Goal: Find specific page/section: Find specific page/section

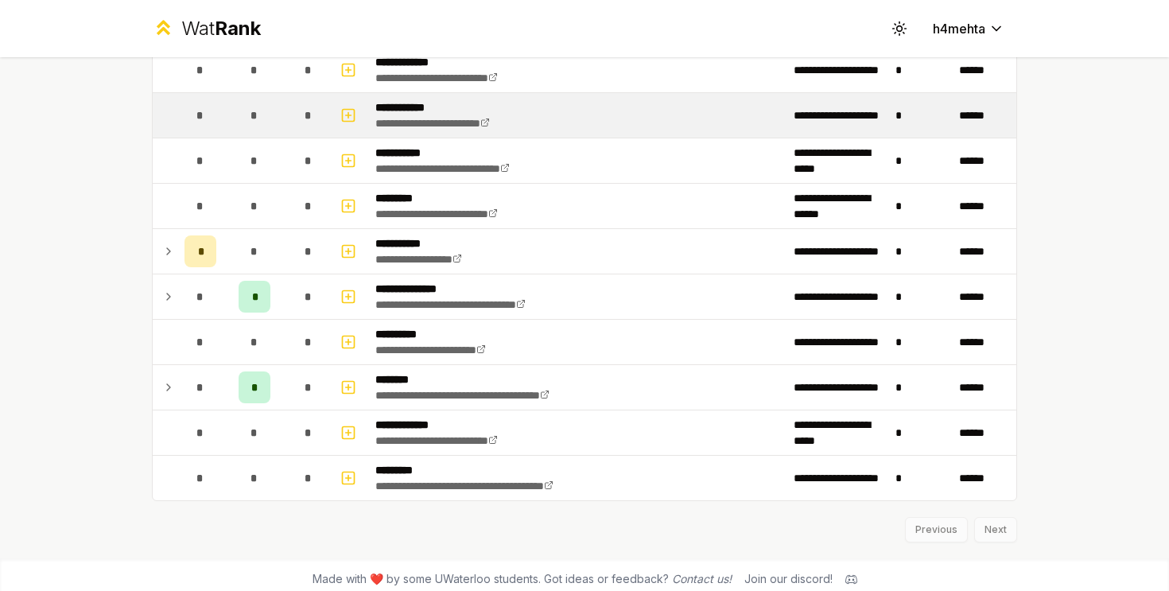
scroll to position [2669, 0]
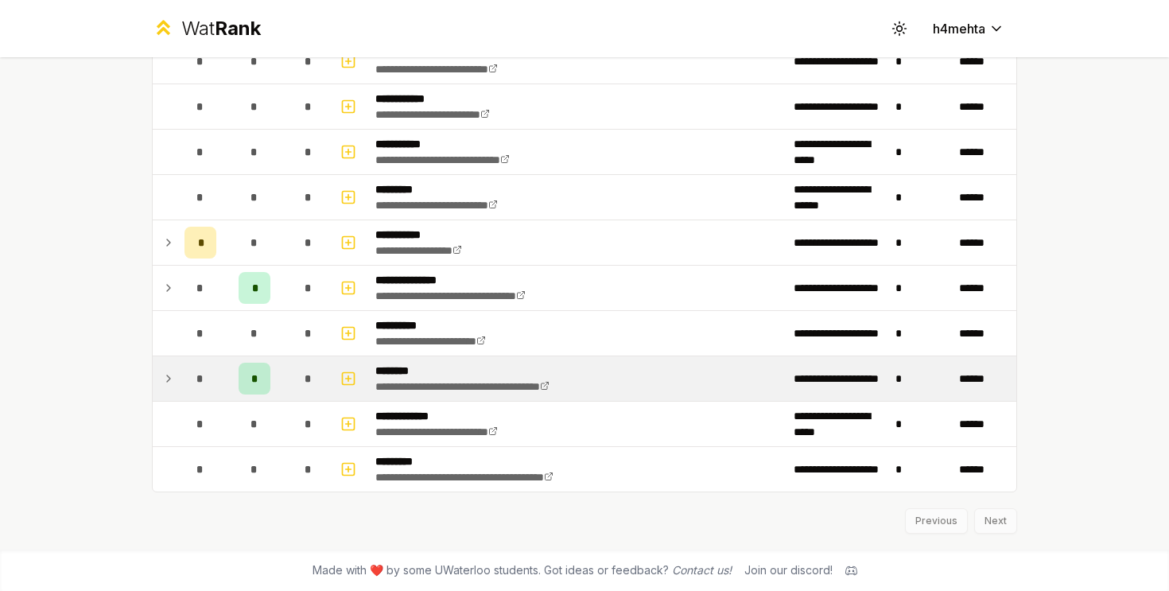
click at [174, 371] on icon at bounding box center [168, 378] width 13 height 19
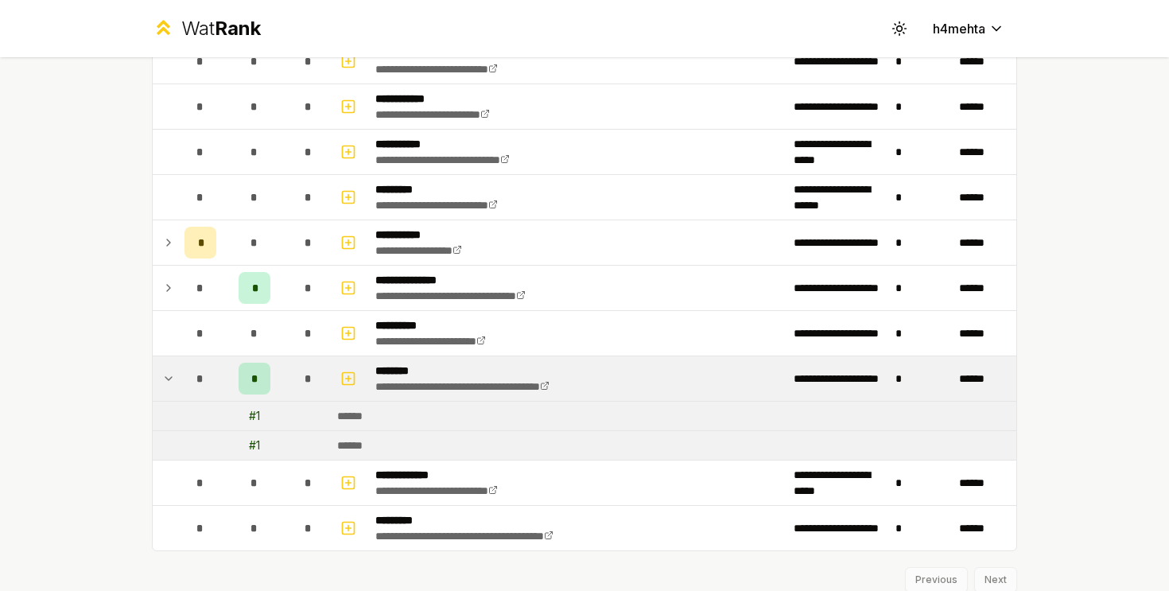
click at [174, 371] on icon at bounding box center [168, 378] width 13 height 19
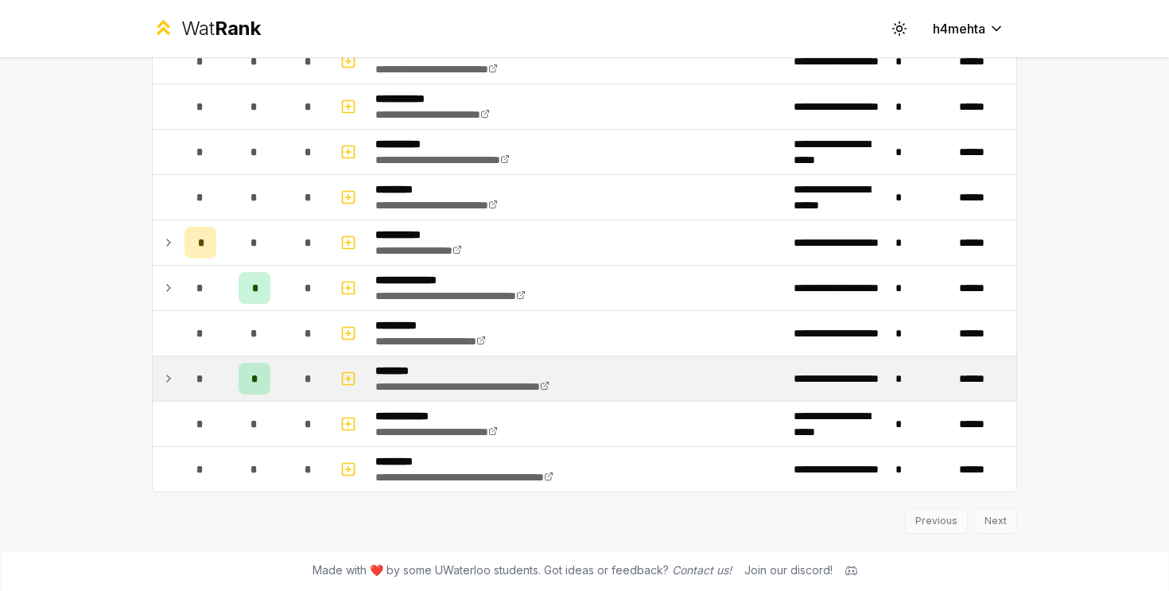
click at [174, 371] on icon at bounding box center [168, 378] width 13 height 19
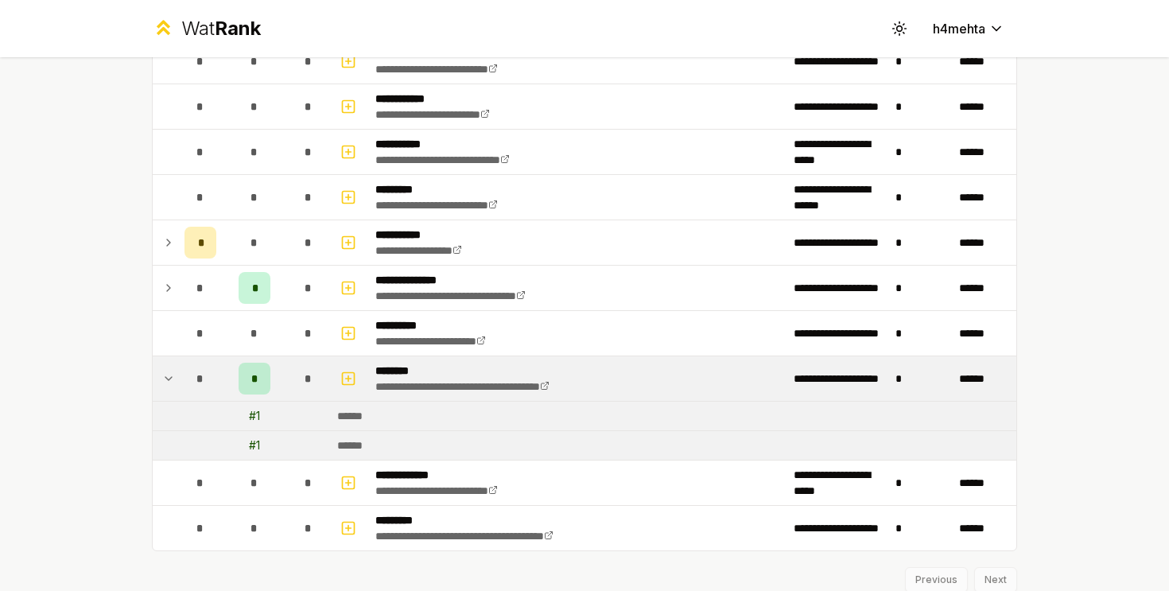
click at [174, 371] on icon at bounding box center [168, 378] width 13 height 19
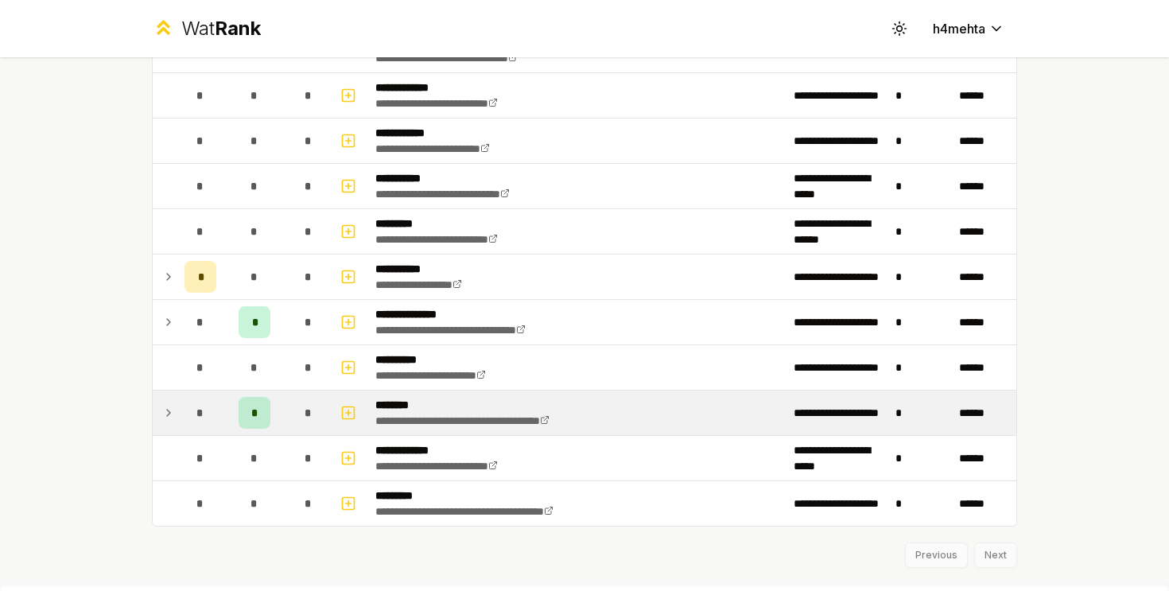
scroll to position [2615, 0]
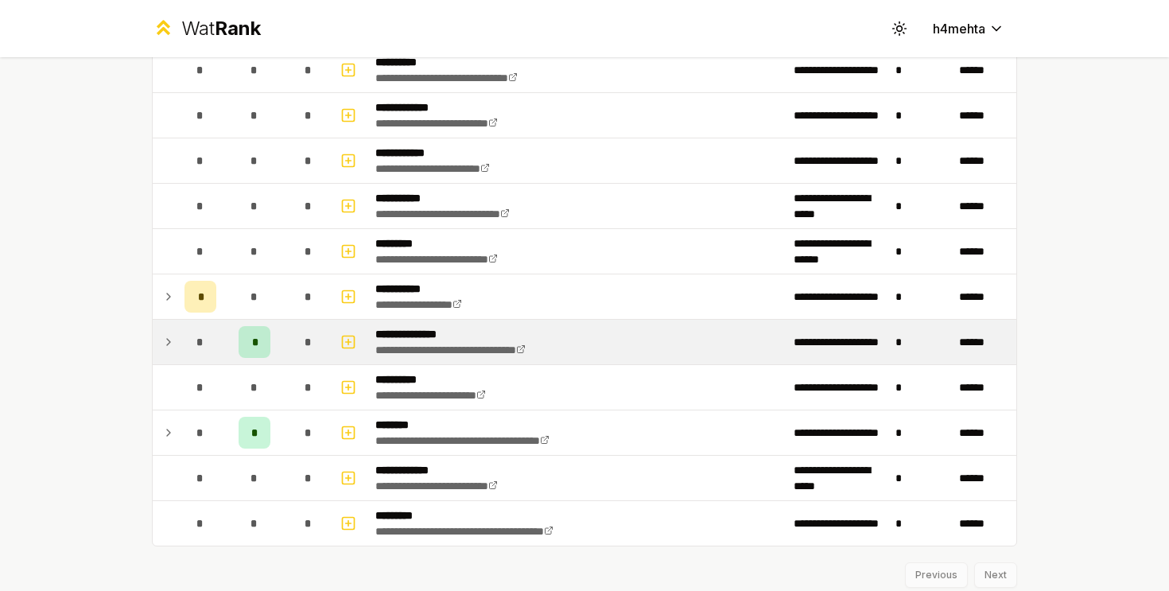
click at [165, 360] on td at bounding box center [165, 342] width 25 height 45
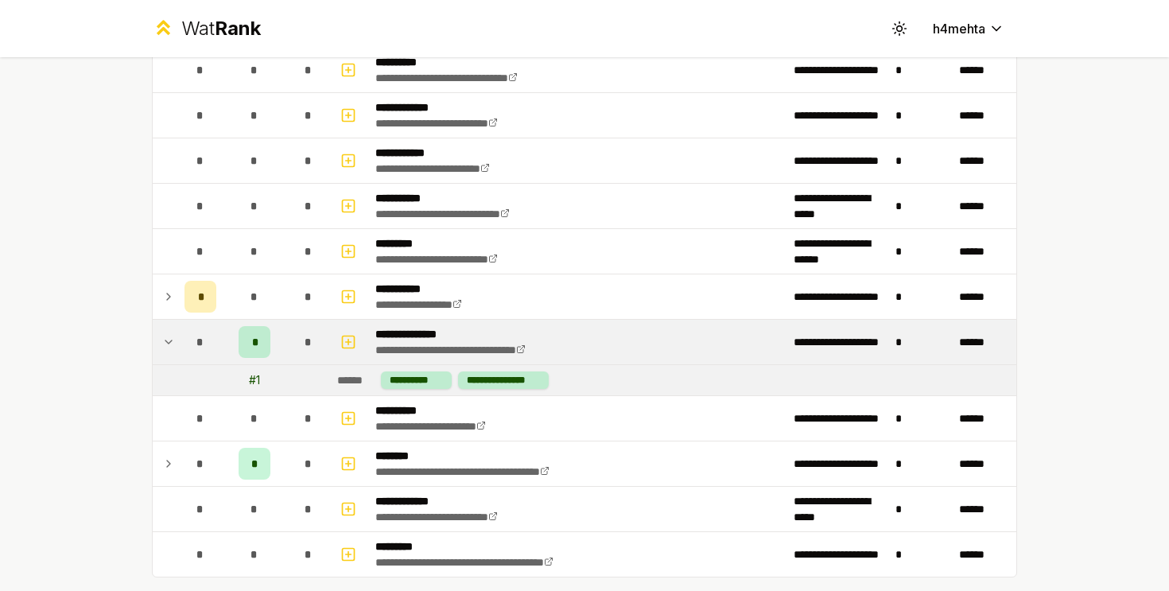
click at [165, 360] on td at bounding box center [165, 342] width 25 height 45
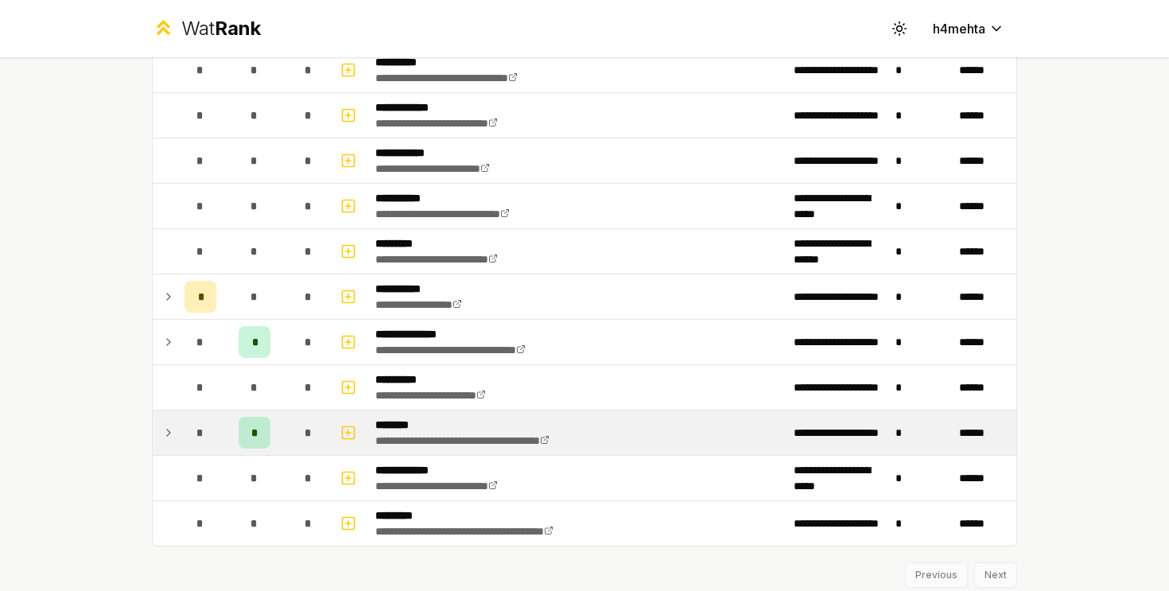
click at [169, 434] on icon at bounding box center [168, 432] width 13 height 19
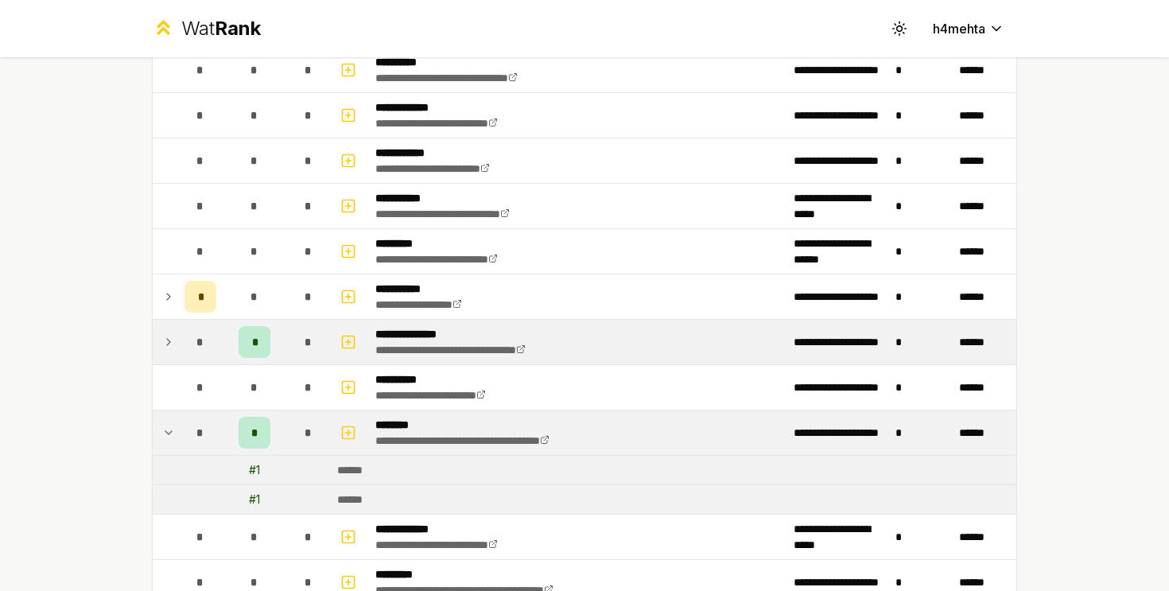
click at [161, 343] on td at bounding box center [165, 342] width 25 height 45
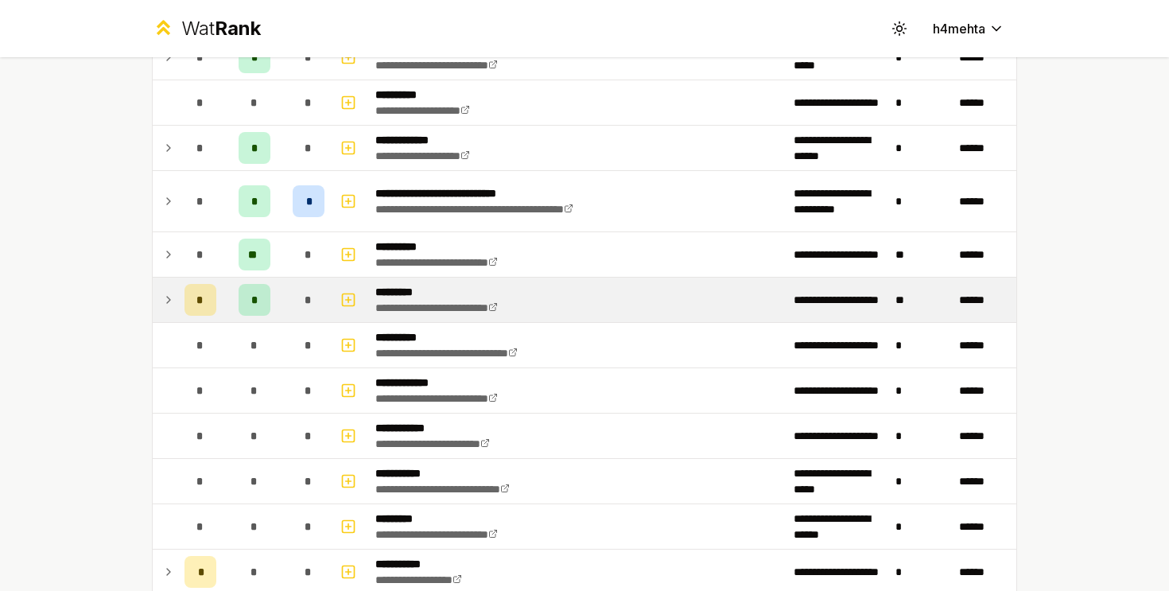
click at [167, 298] on icon at bounding box center [168, 300] width 3 height 6
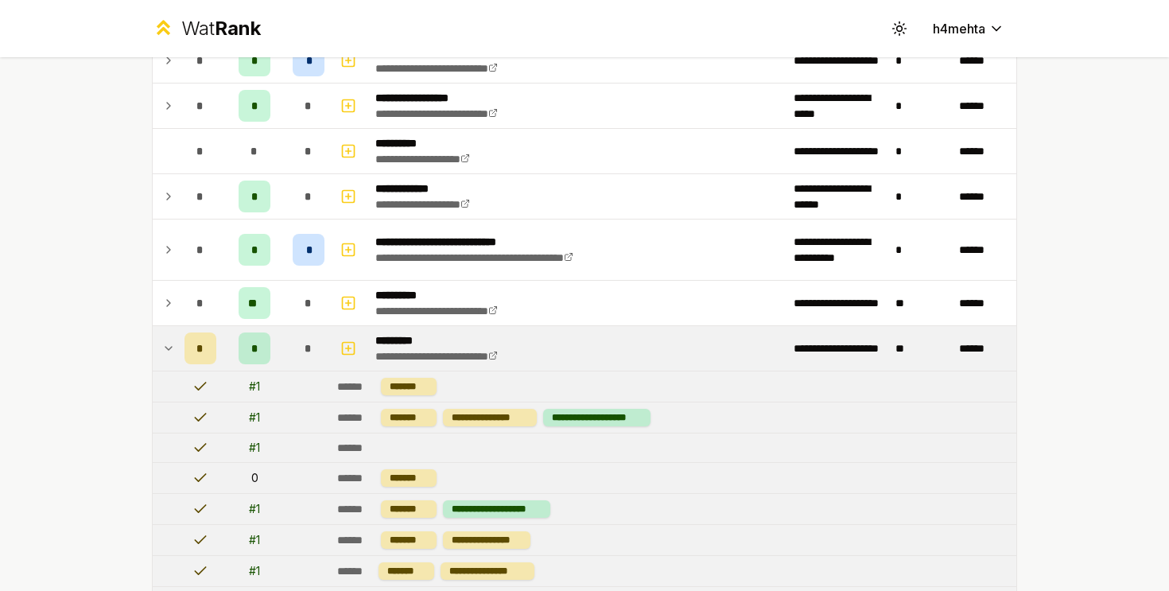
scroll to position [2287, 0]
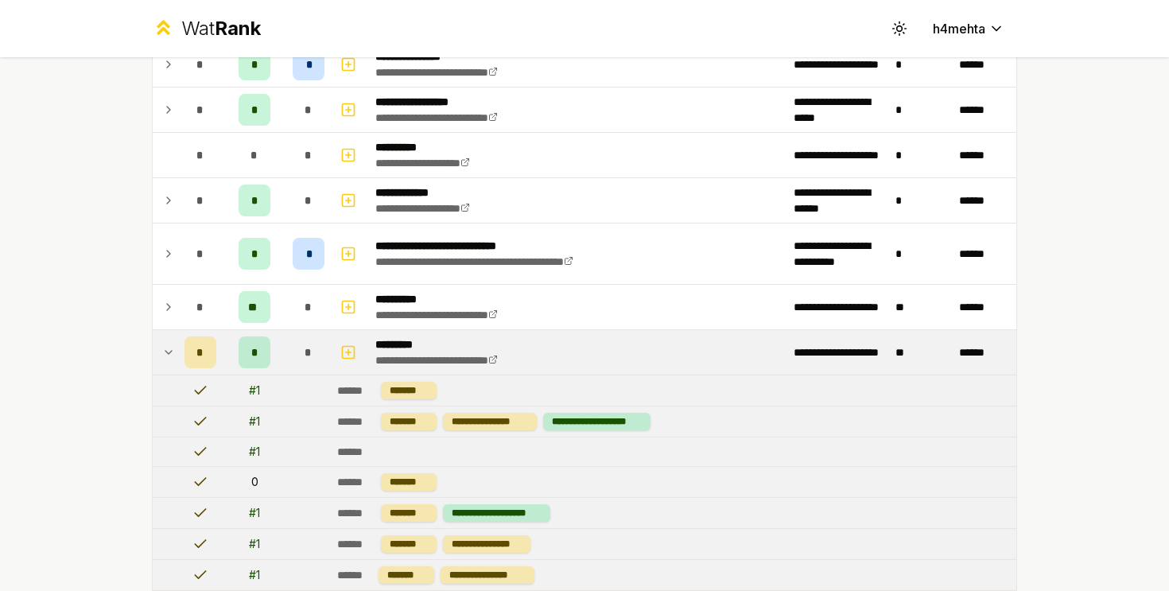
click at [173, 351] on icon at bounding box center [168, 352] width 13 height 19
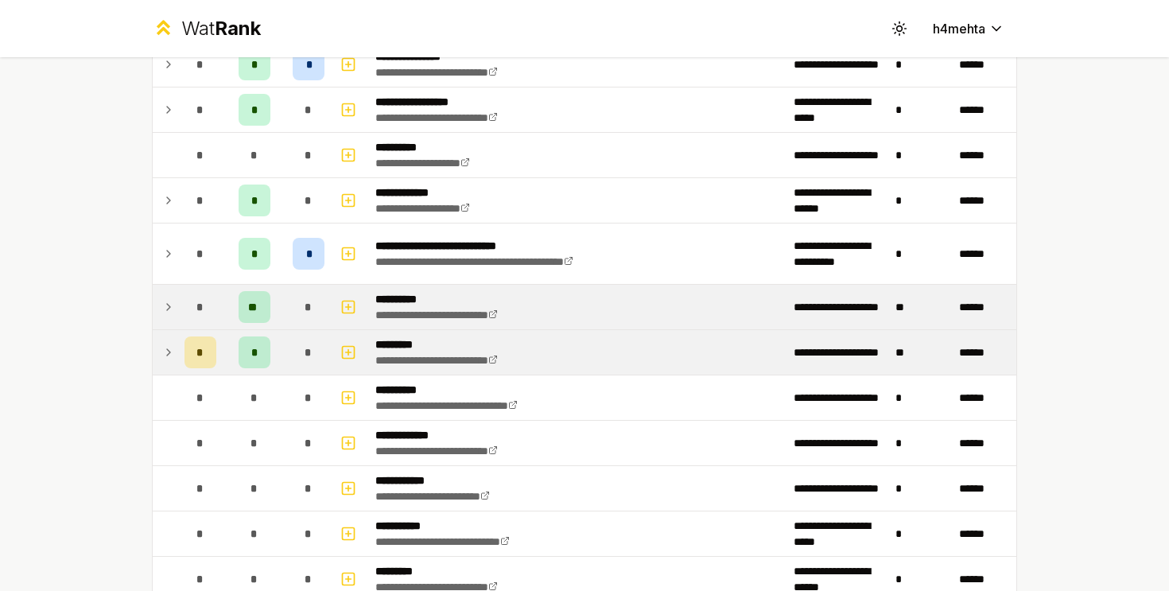
click at [173, 313] on icon at bounding box center [168, 307] width 13 height 19
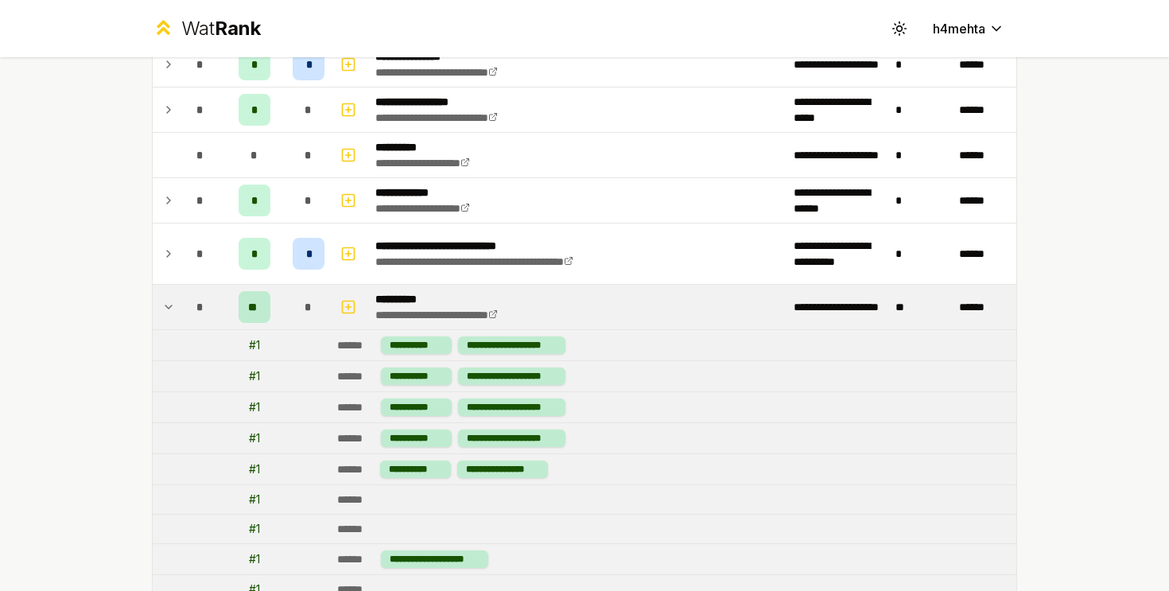
click at [173, 313] on icon at bounding box center [168, 307] width 13 height 19
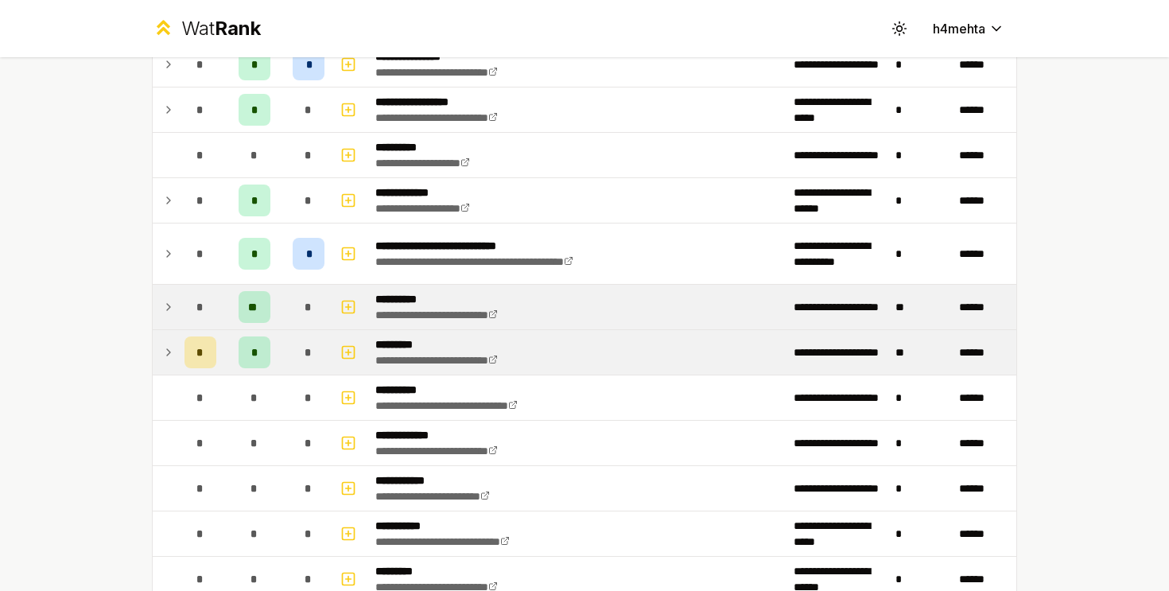
click at [173, 313] on icon at bounding box center [168, 307] width 13 height 19
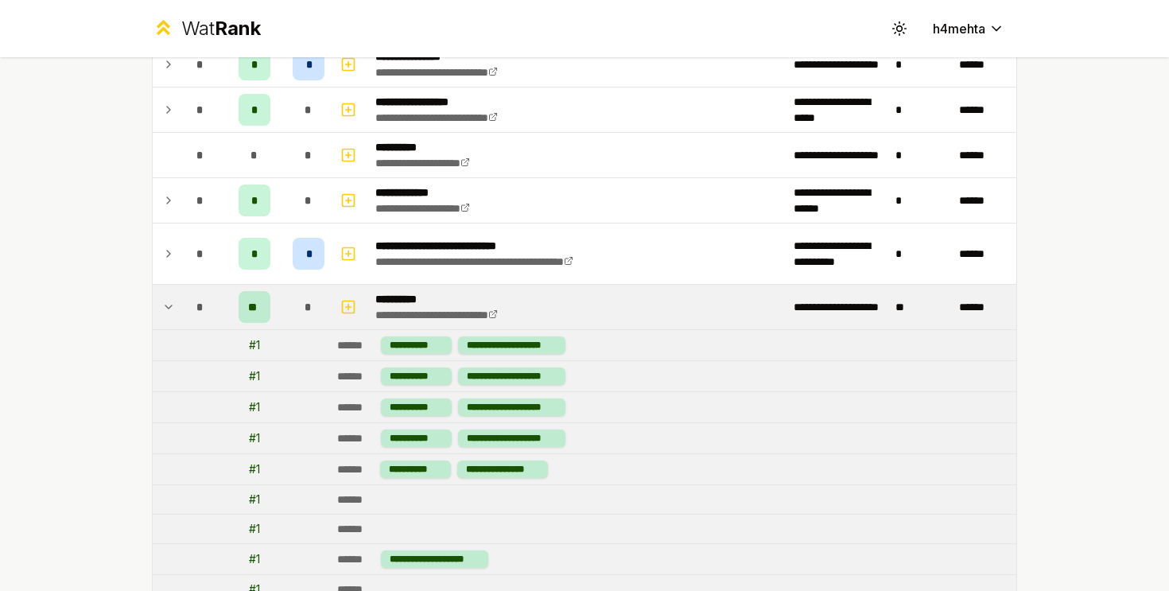
click at [173, 313] on icon at bounding box center [168, 307] width 13 height 19
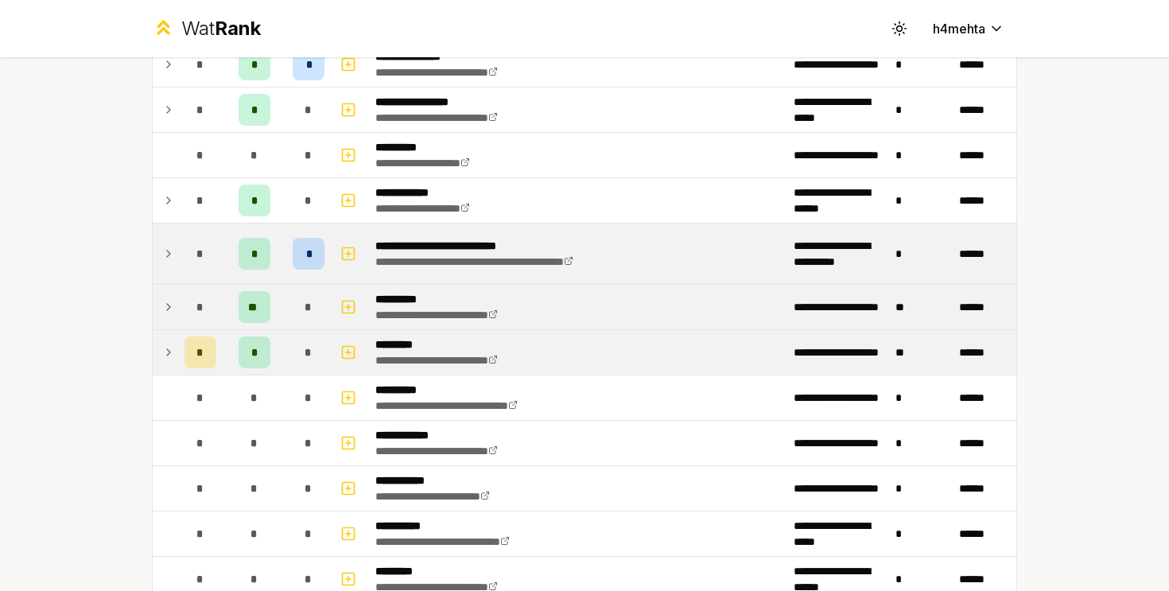
click at [170, 235] on td at bounding box center [165, 254] width 25 height 60
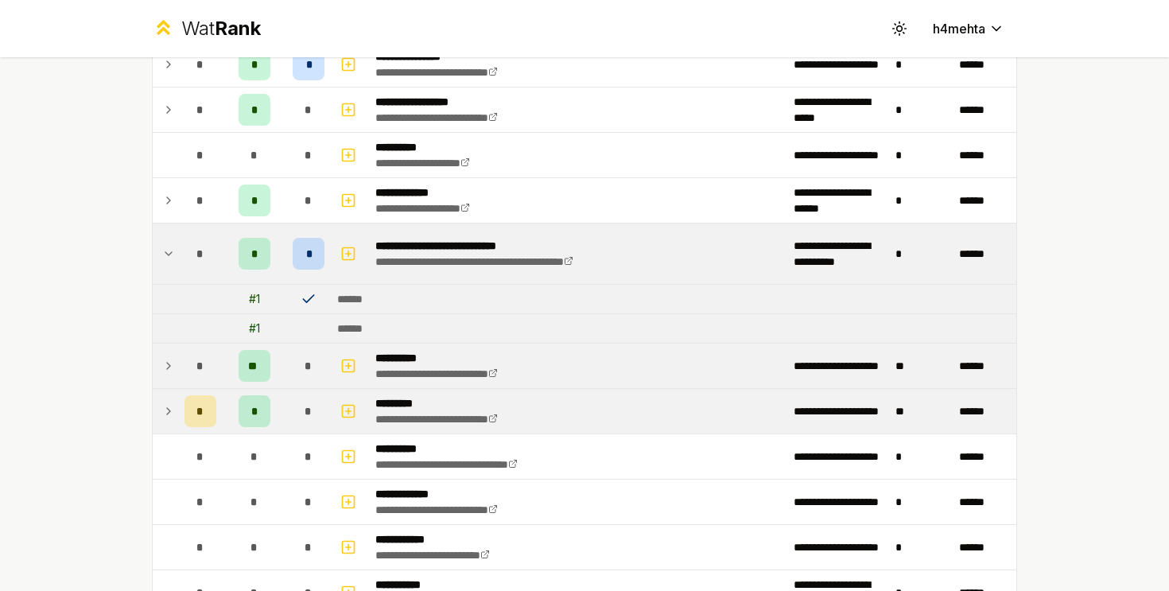
click at [170, 236] on td at bounding box center [165, 254] width 25 height 60
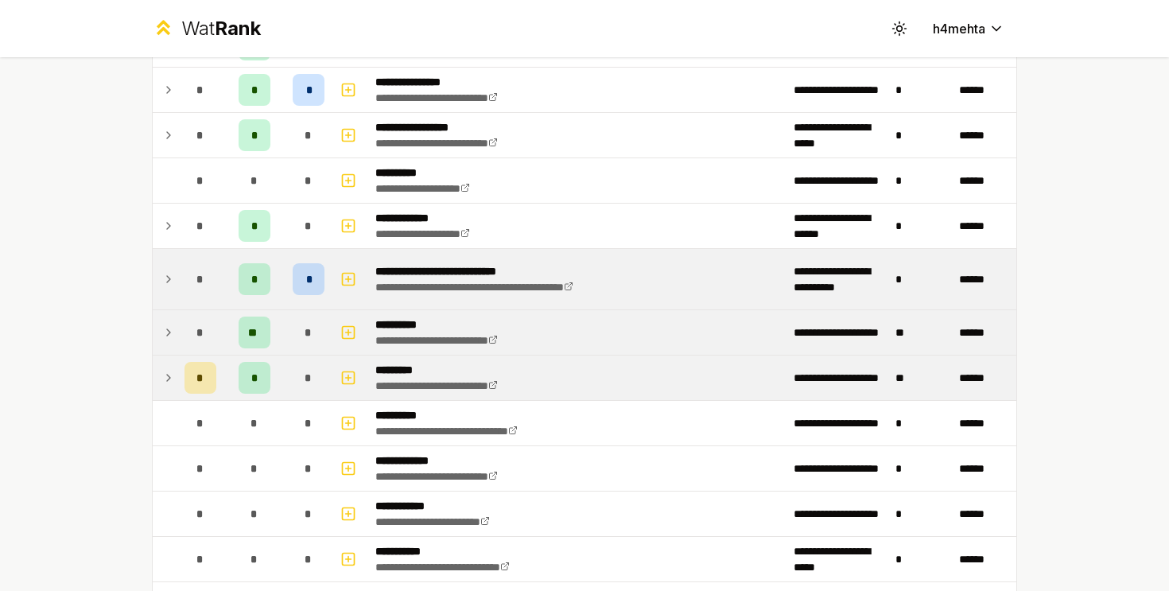
scroll to position [2250, 0]
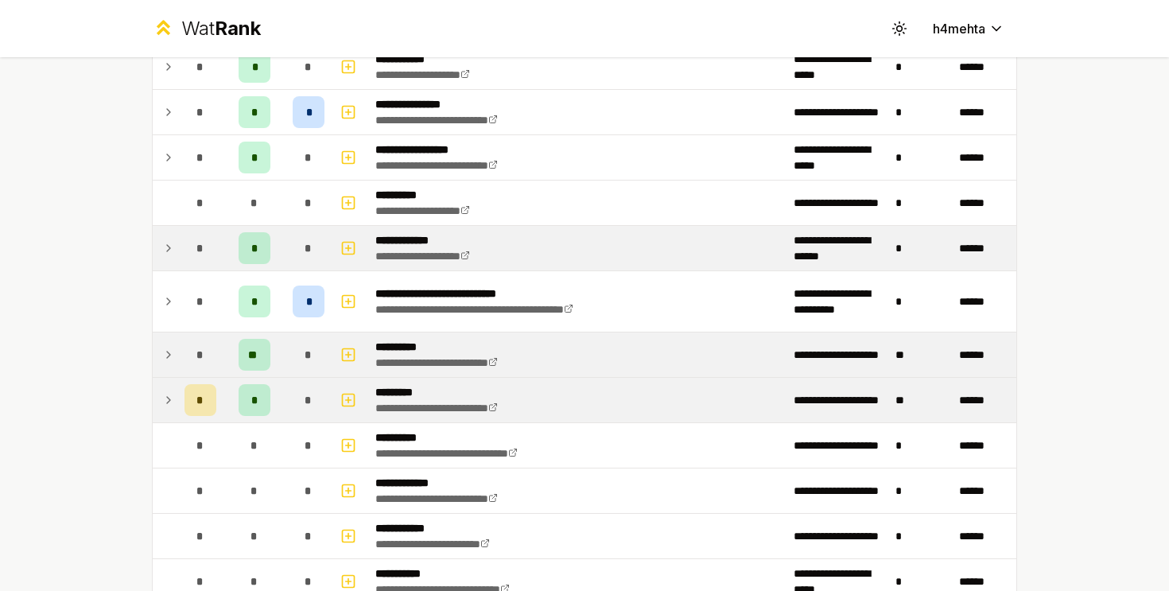
click at [165, 243] on icon at bounding box center [168, 248] width 13 height 19
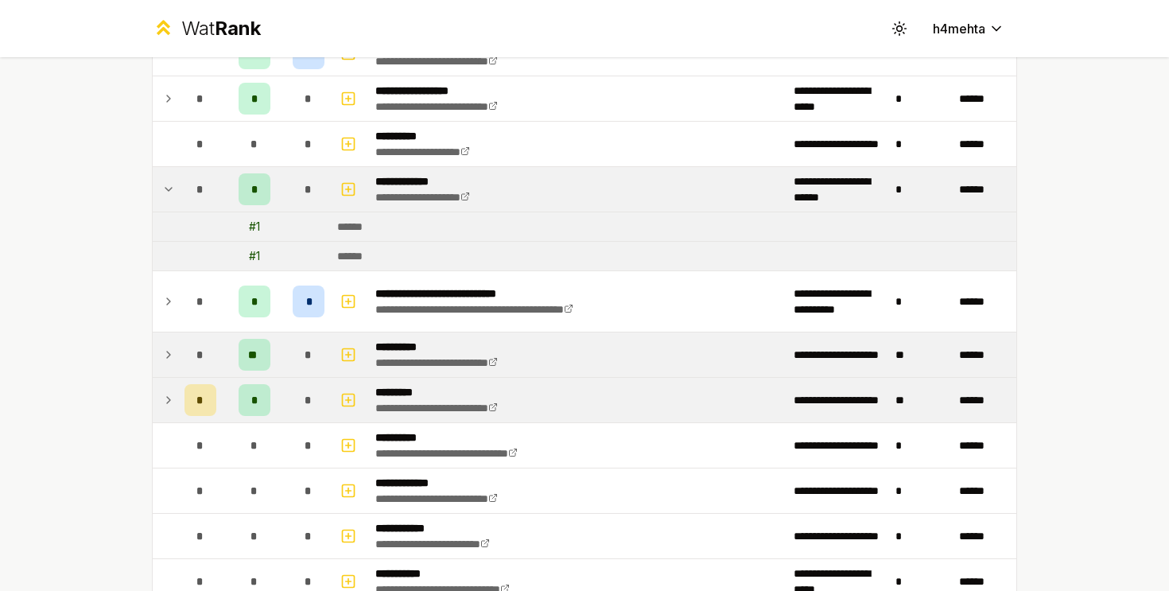
click at [179, 201] on td "*" at bounding box center [200, 189] width 45 height 45
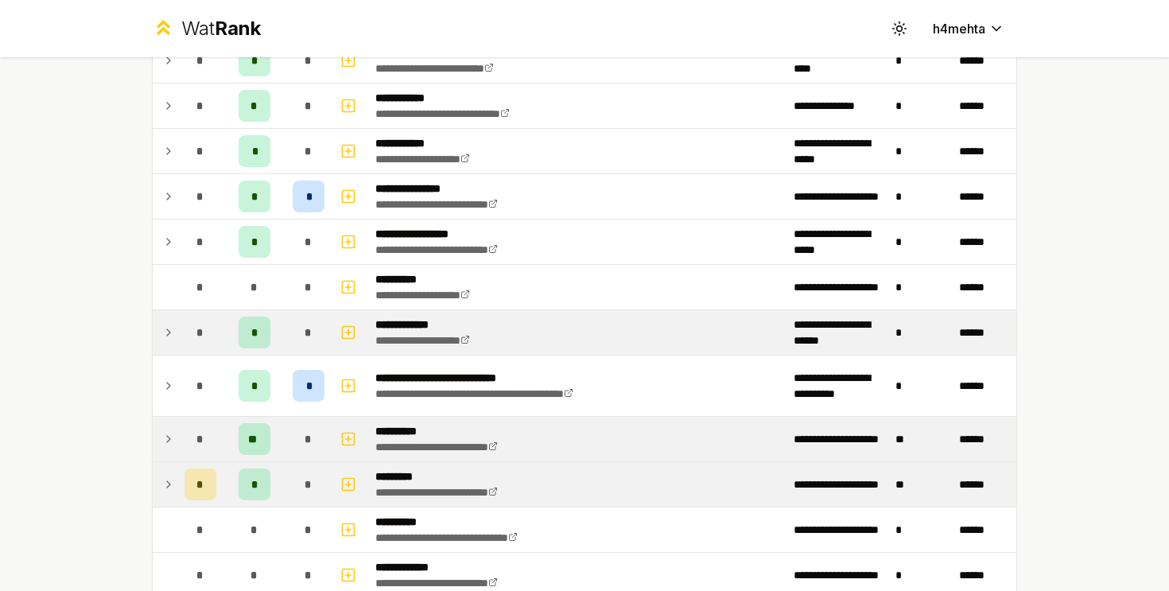
scroll to position [2138, 0]
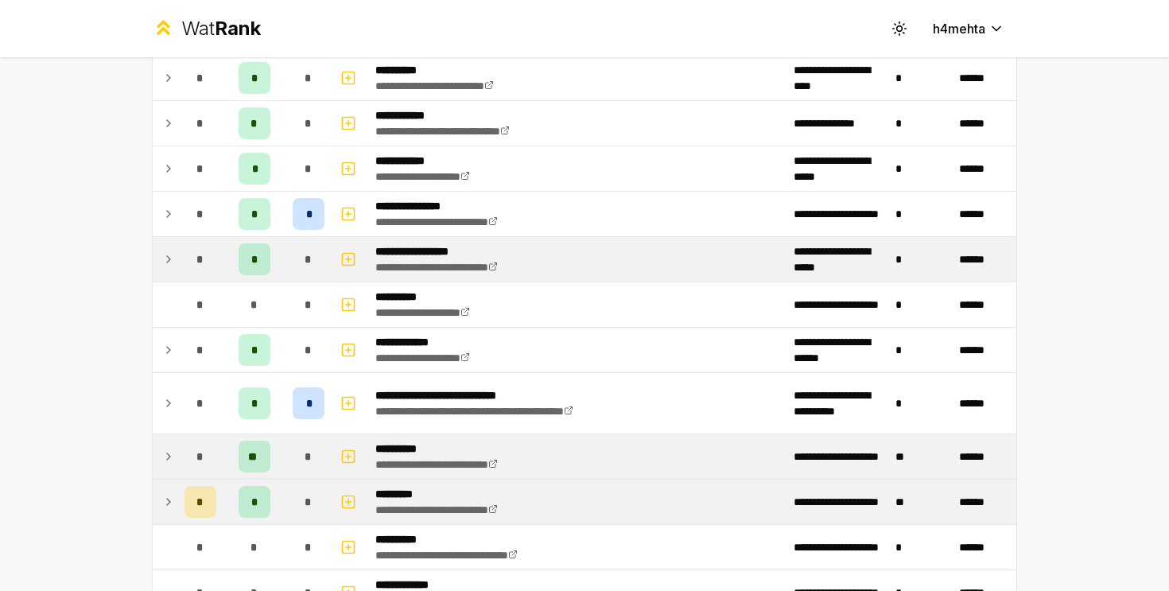
click at [171, 251] on icon at bounding box center [168, 259] width 13 height 19
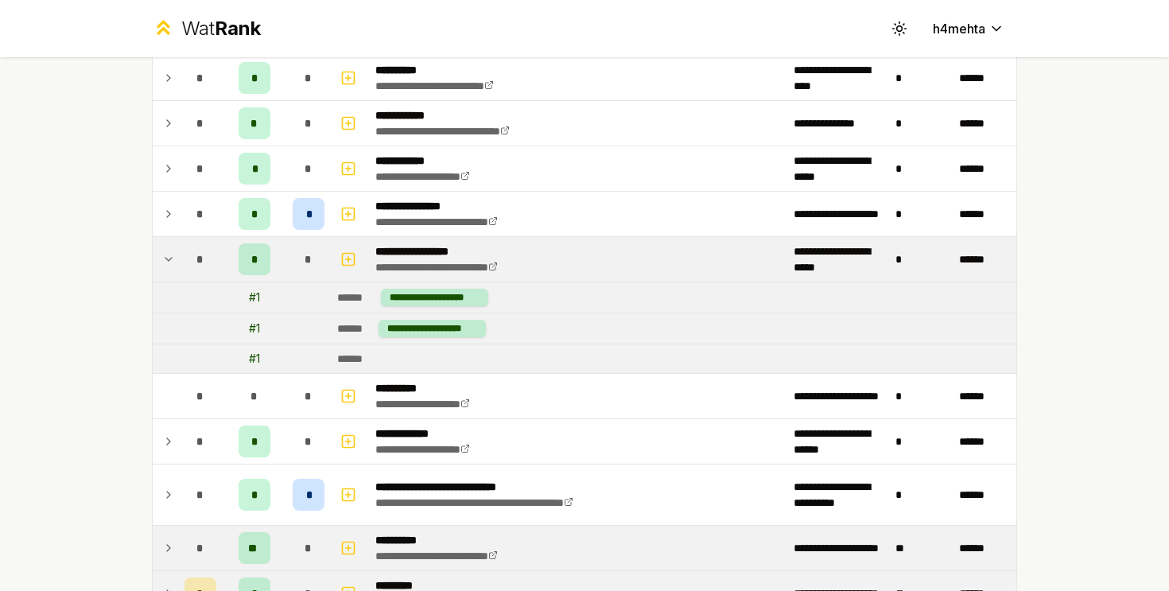
click at [171, 251] on icon at bounding box center [168, 259] width 13 height 19
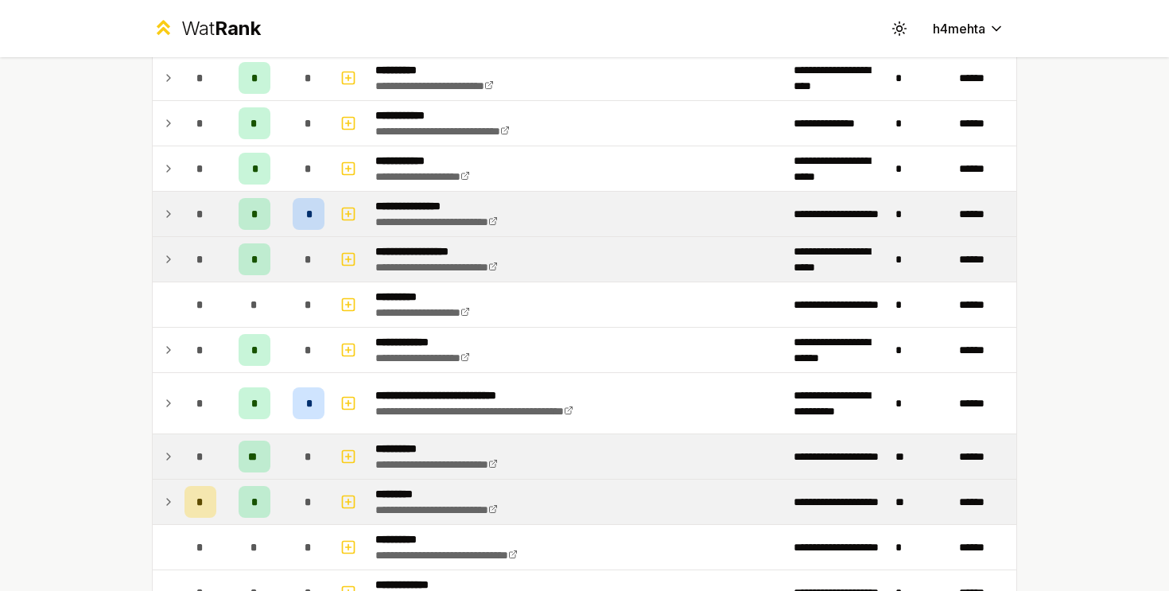
click at [165, 219] on icon at bounding box center [168, 213] width 13 height 19
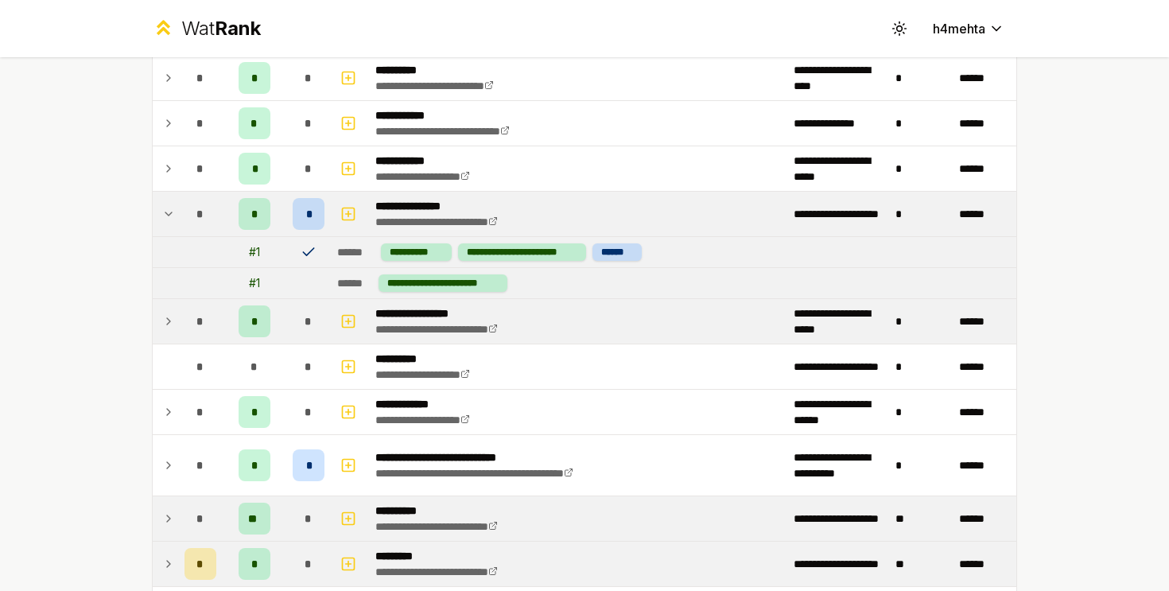
click at [165, 219] on icon at bounding box center [168, 213] width 13 height 19
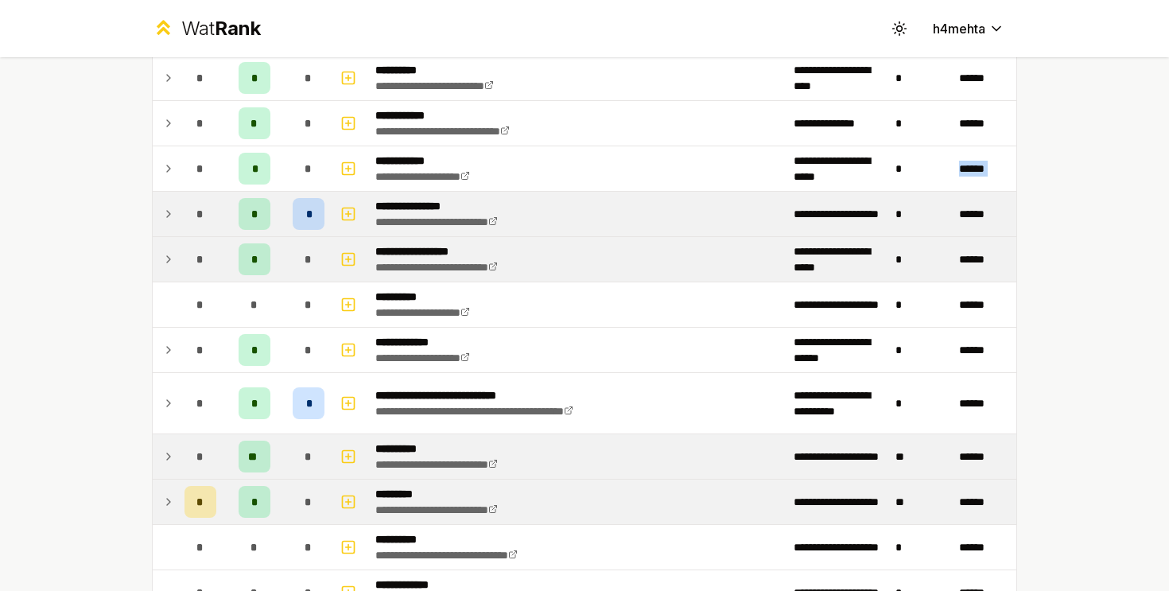
click at [165, 219] on icon at bounding box center [168, 213] width 13 height 19
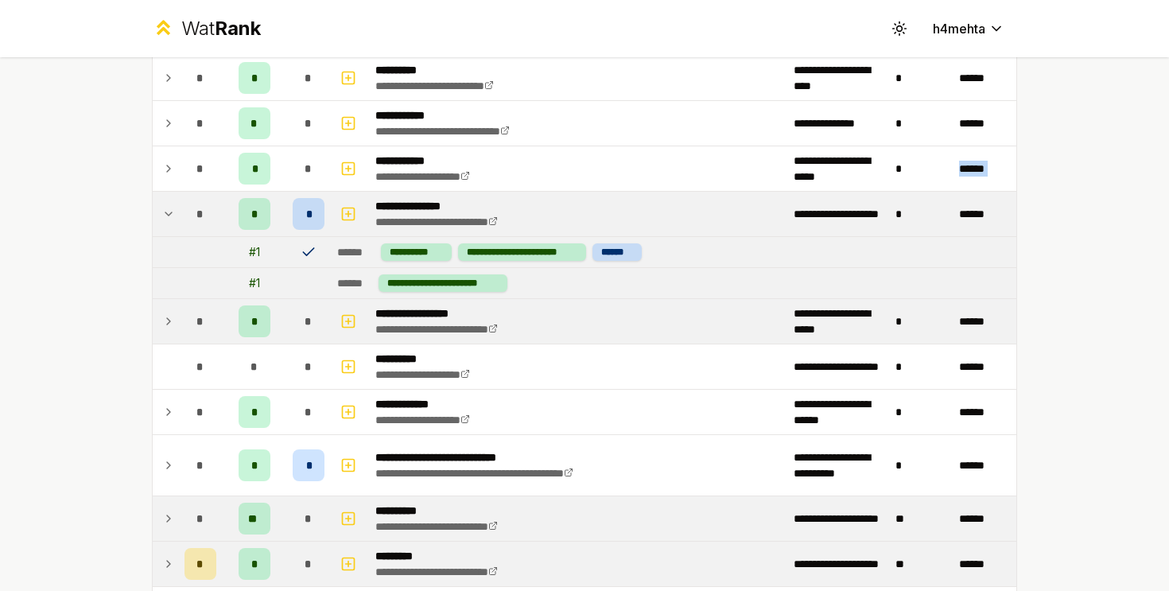
click at [165, 219] on icon at bounding box center [168, 213] width 13 height 19
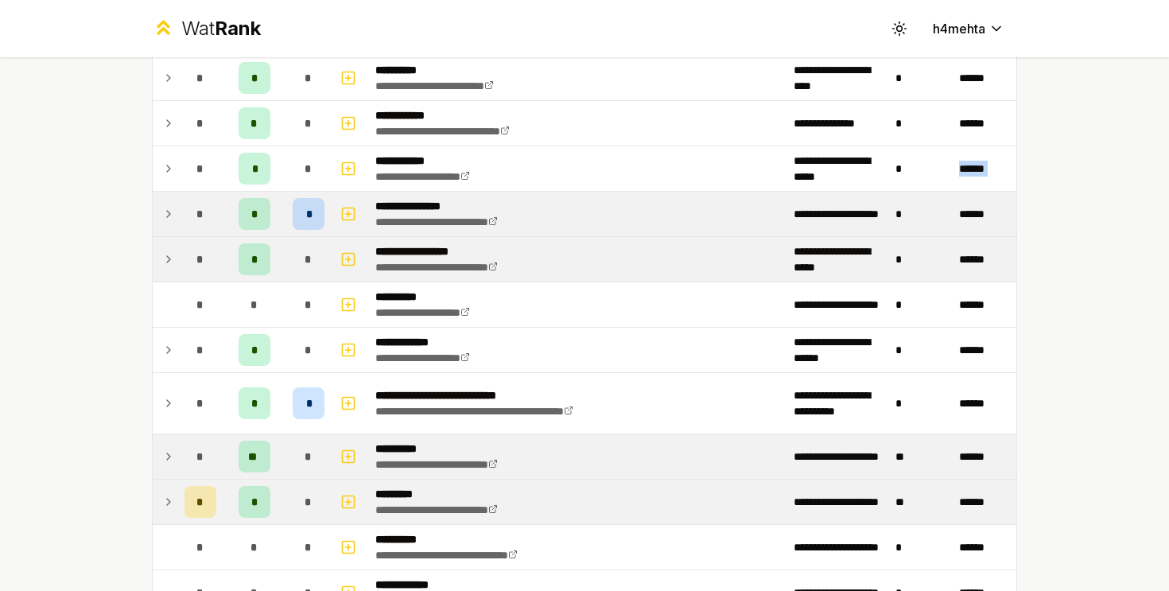
click at [165, 219] on icon at bounding box center [168, 213] width 13 height 19
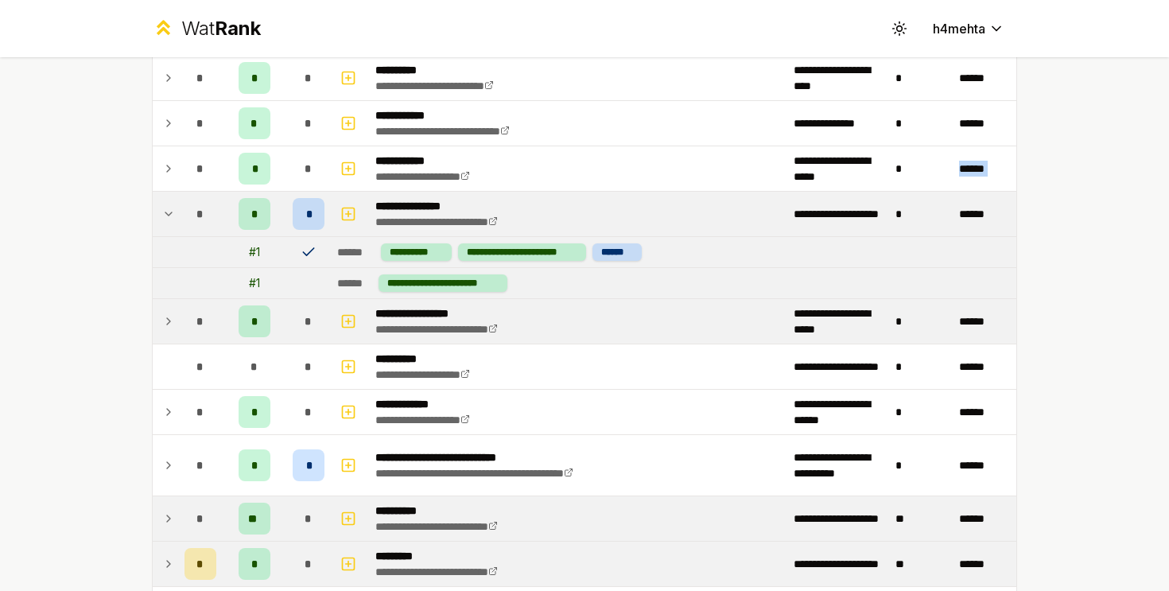
click at [169, 204] on td at bounding box center [165, 214] width 25 height 45
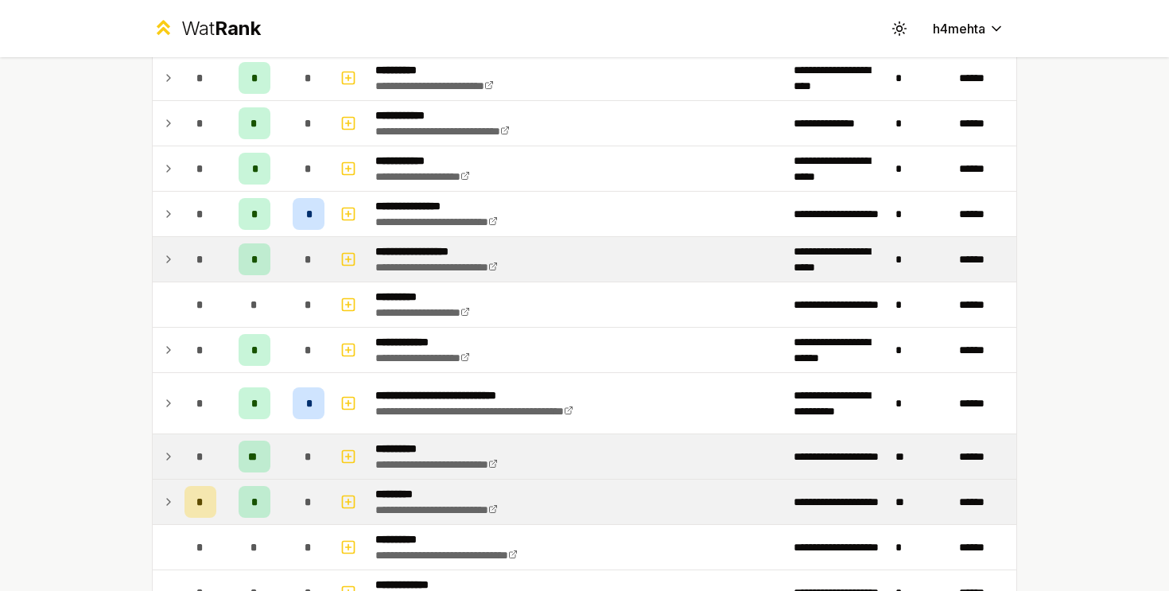
click at [167, 208] on icon at bounding box center [168, 213] width 13 height 19
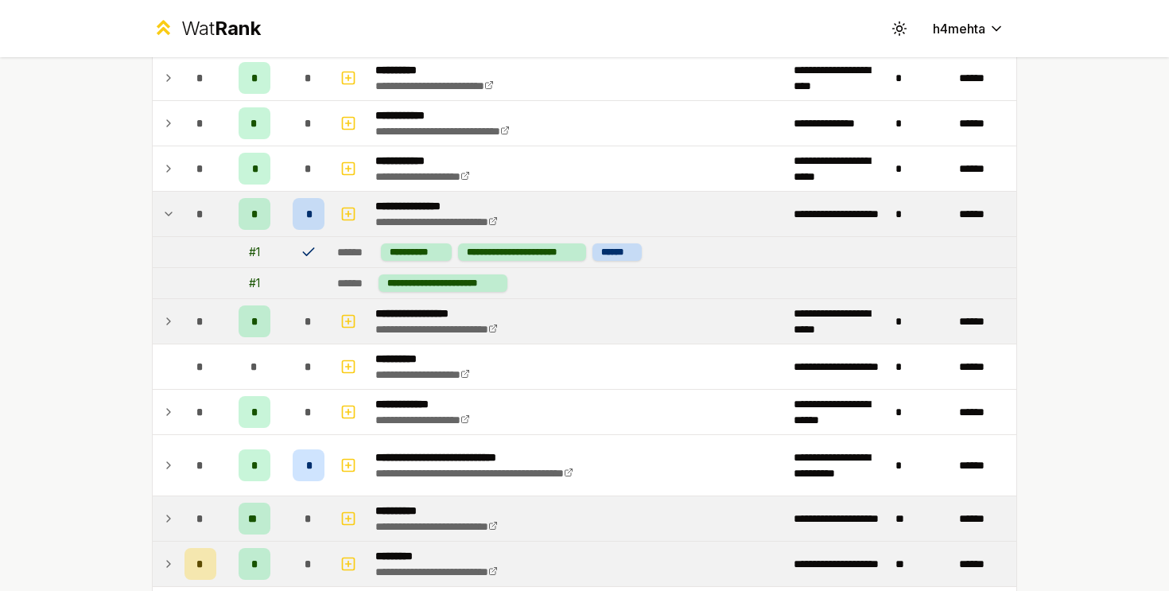
click at [167, 208] on icon at bounding box center [168, 213] width 13 height 19
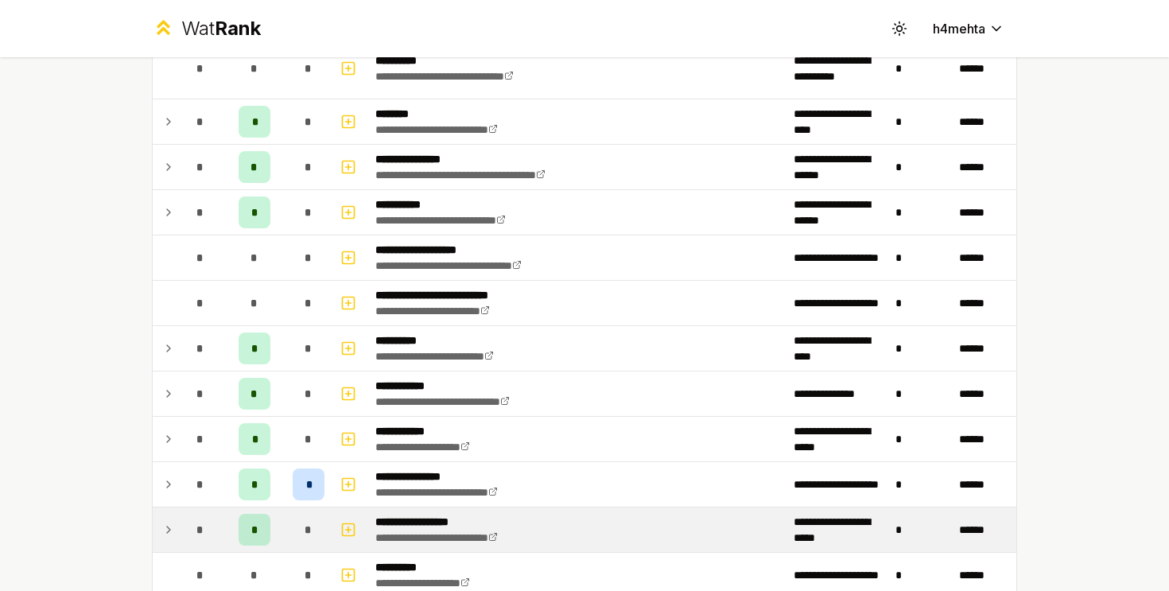
scroll to position [1863, 0]
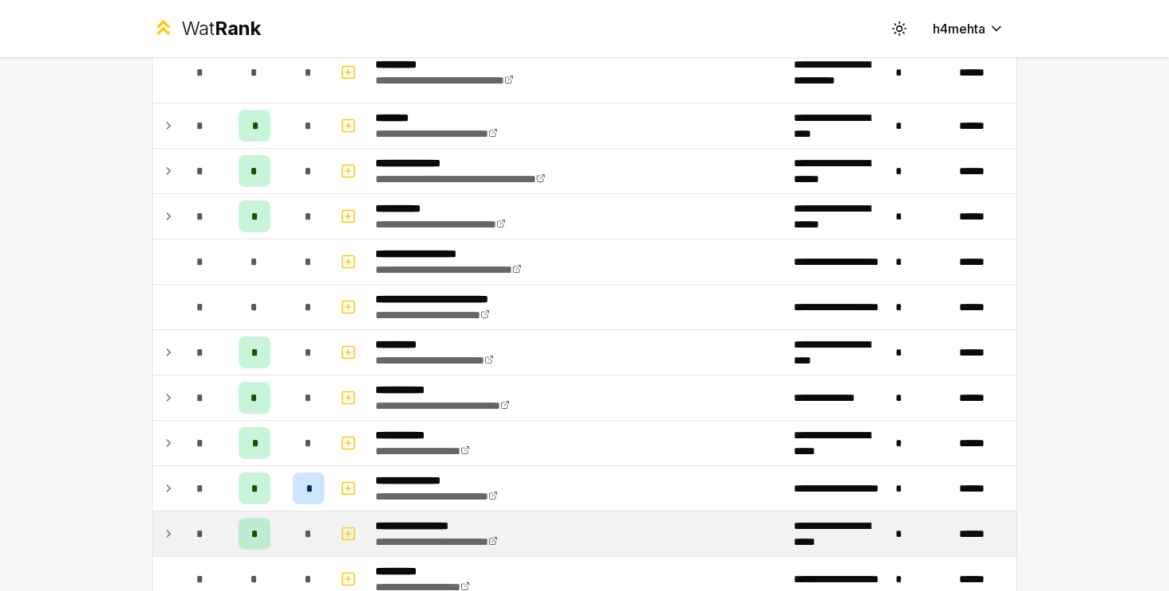
click at [167, 208] on icon at bounding box center [168, 216] width 13 height 19
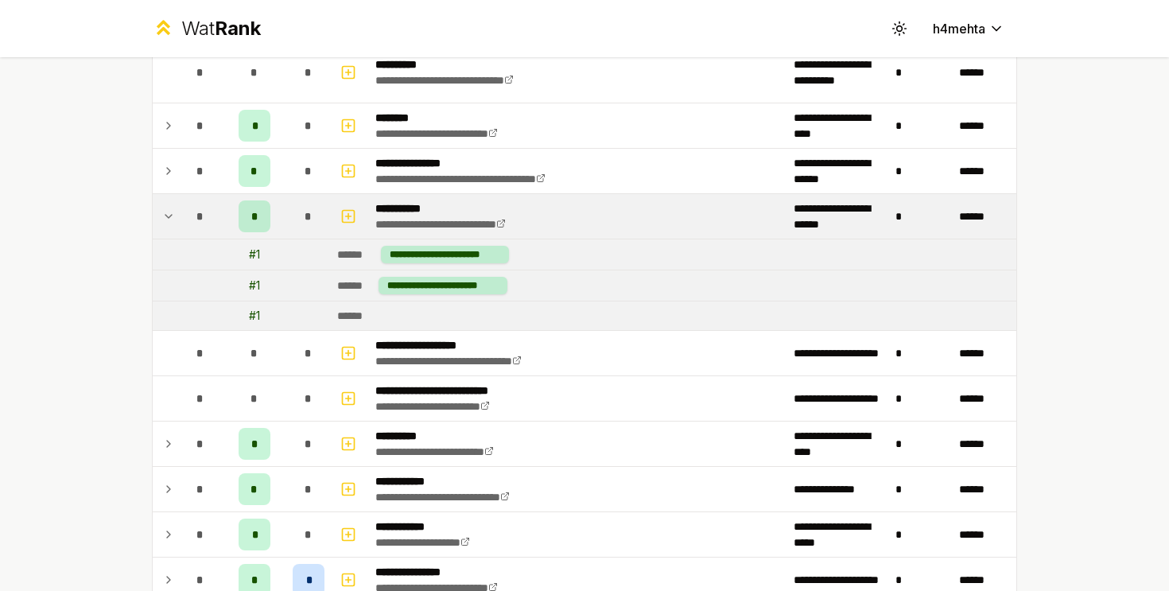
click at [165, 200] on td at bounding box center [165, 216] width 25 height 45
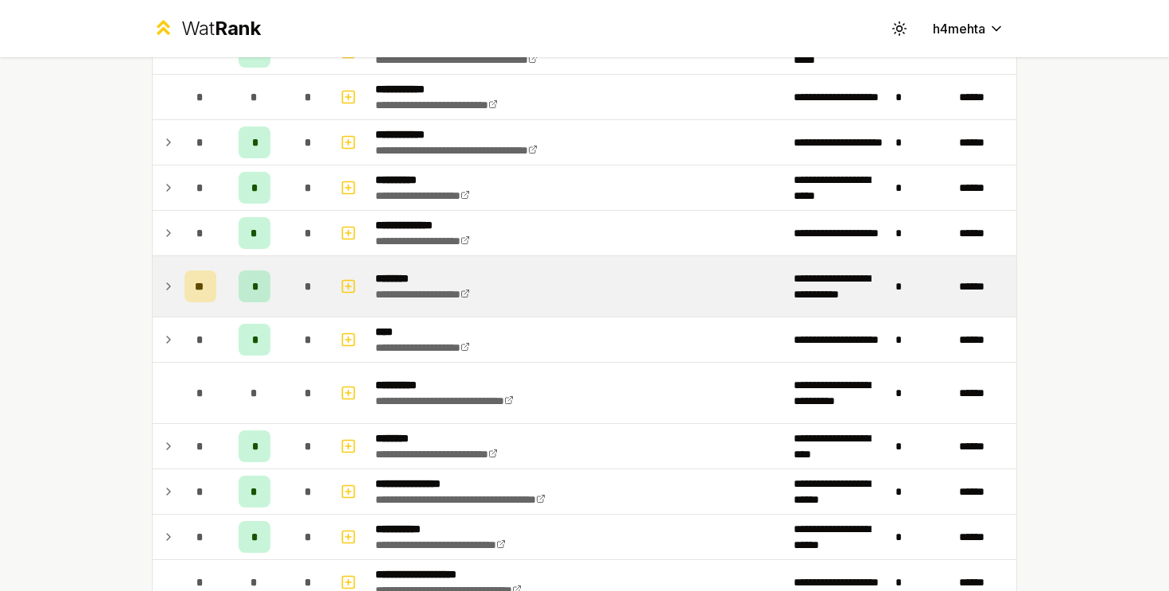
scroll to position [1540, 0]
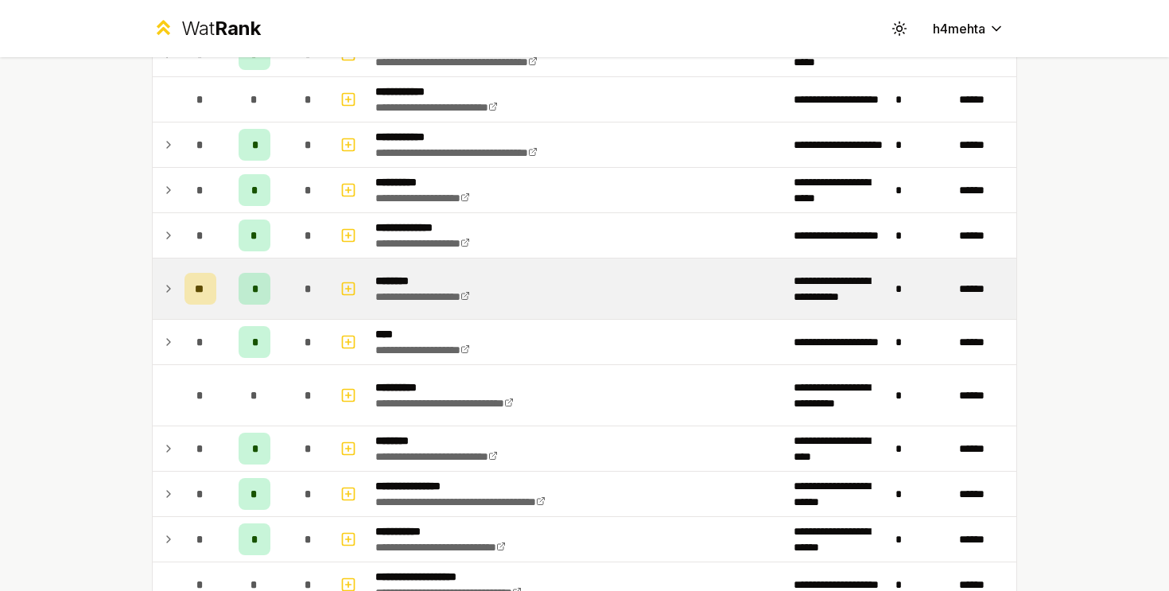
click at [165, 288] on icon at bounding box center [168, 288] width 13 height 19
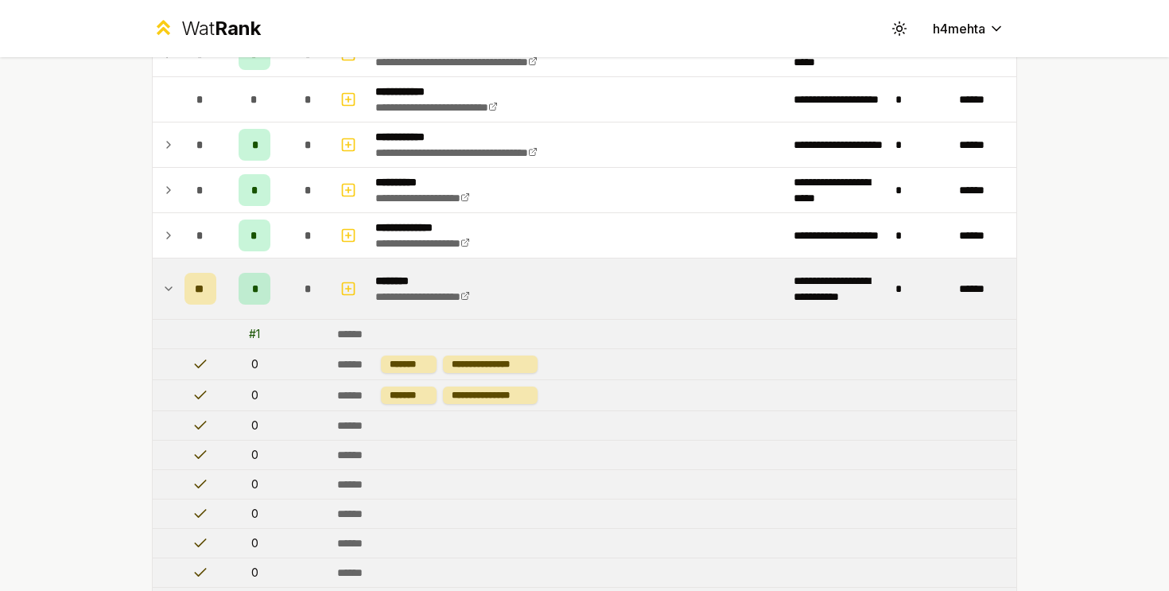
click at [165, 288] on icon at bounding box center [168, 288] width 13 height 19
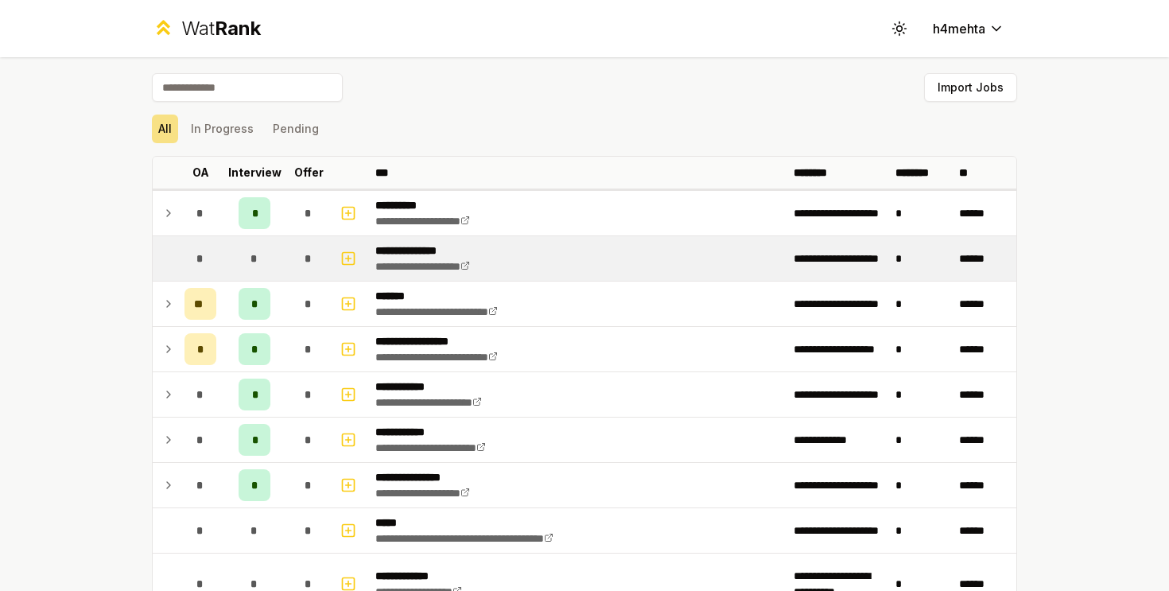
scroll to position [62, 0]
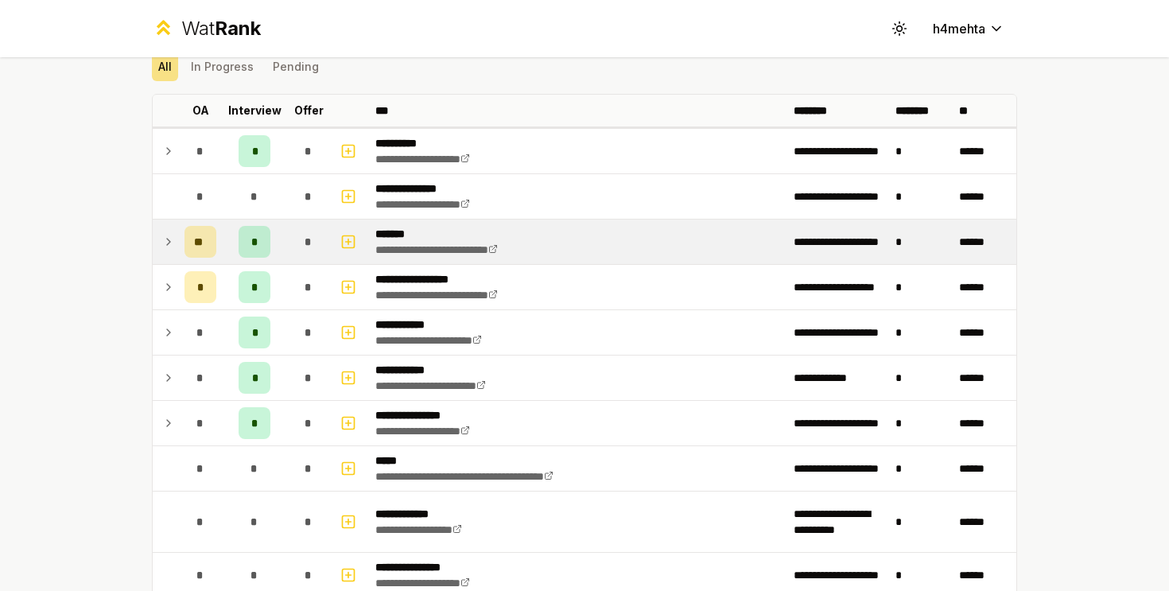
click at [171, 249] on icon at bounding box center [168, 241] width 13 height 19
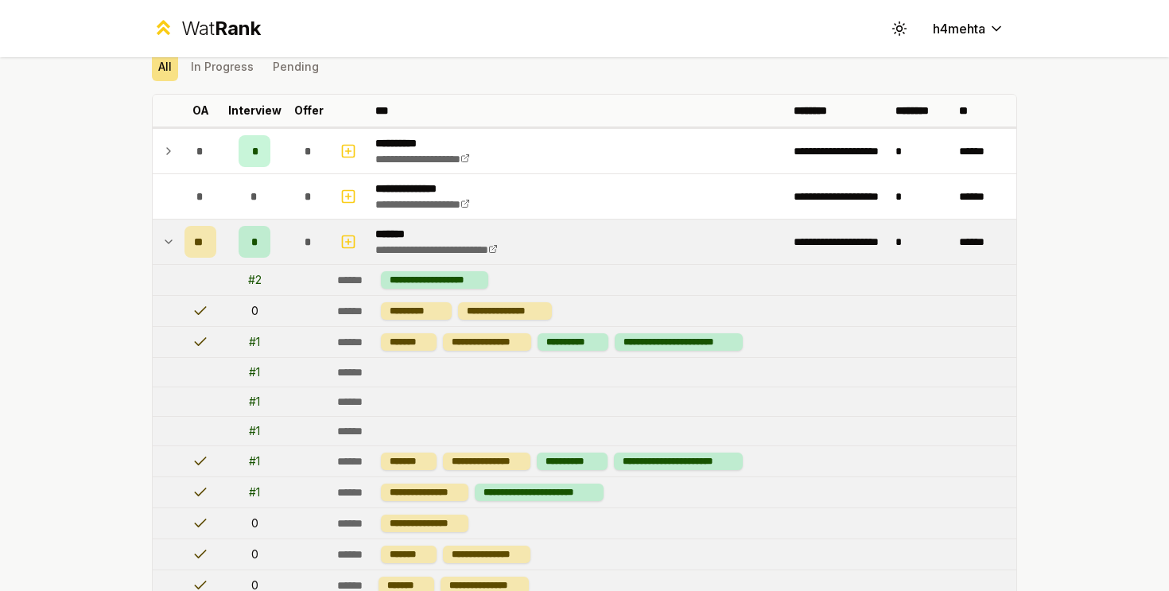
click at [171, 249] on icon at bounding box center [168, 241] width 13 height 19
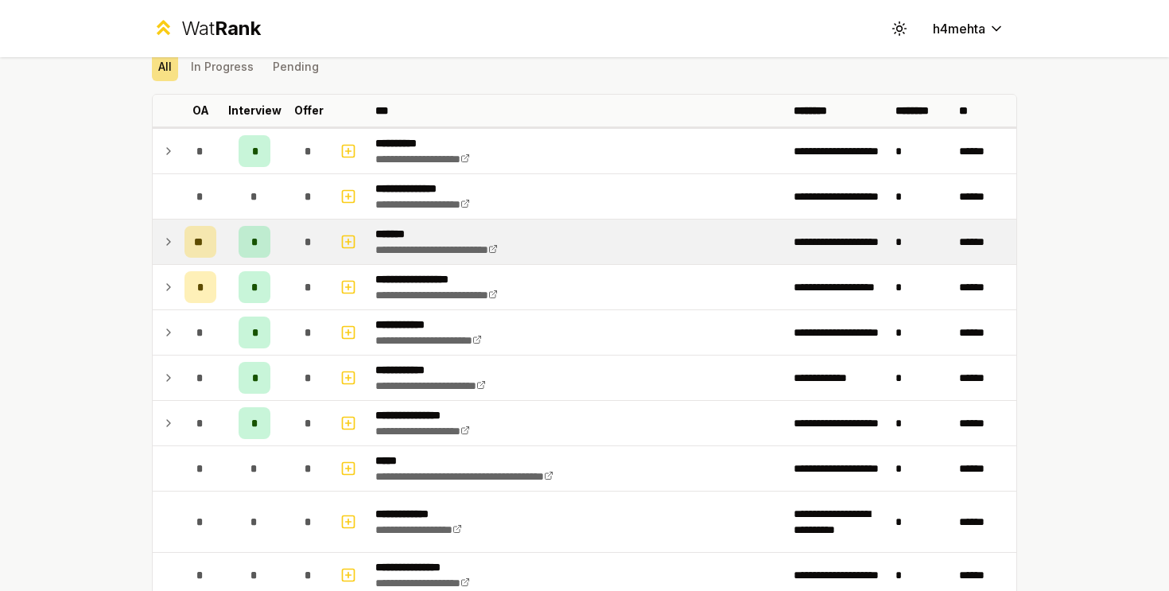
click at [164, 242] on icon at bounding box center [168, 241] width 13 height 19
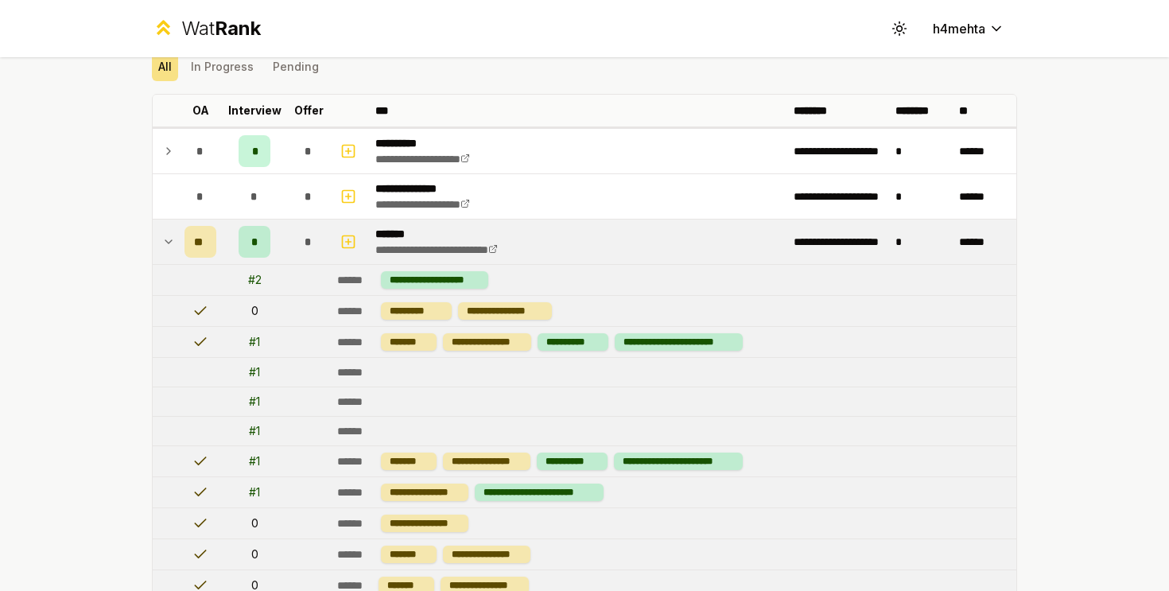
click at [164, 242] on icon at bounding box center [168, 241] width 13 height 19
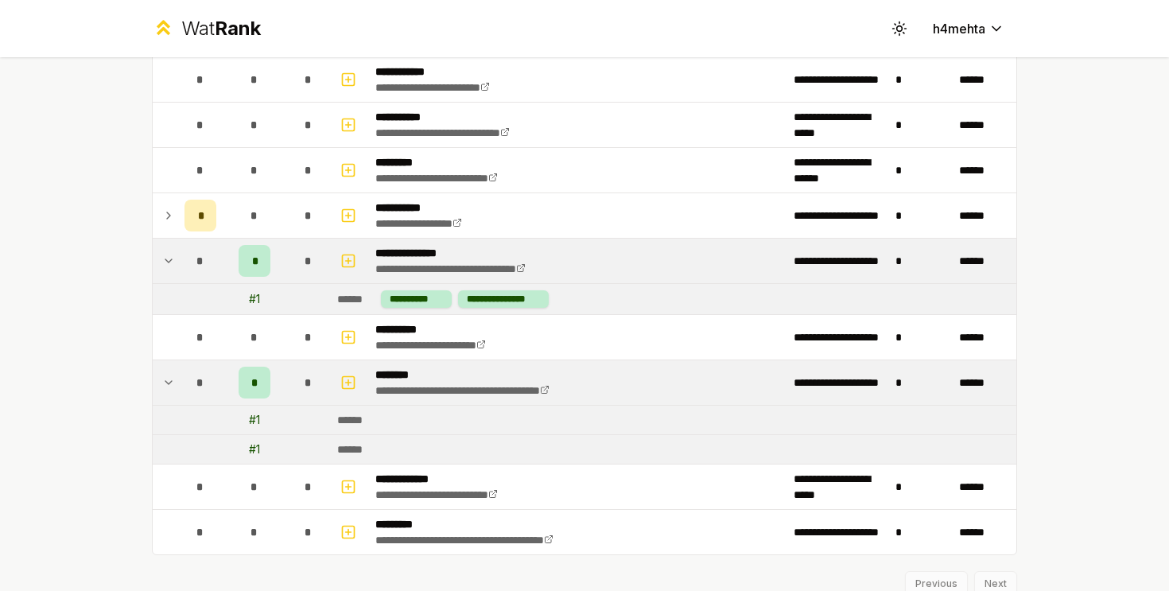
scroll to position [2759, 0]
